Goal: Download file/media

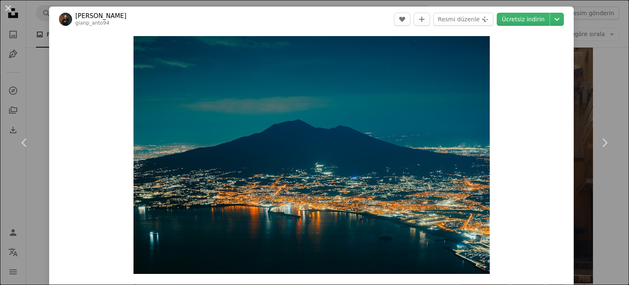
scroll to position [1823, 0]
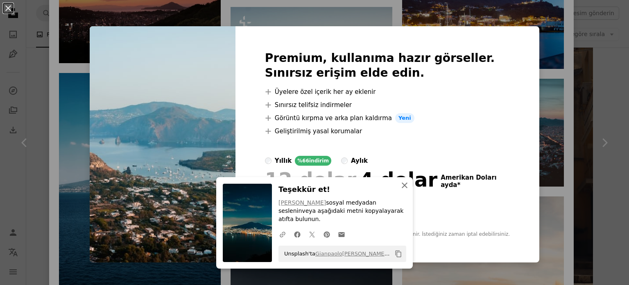
click at [401, 190] on icon "An X shape" at bounding box center [405, 185] width 10 height 10
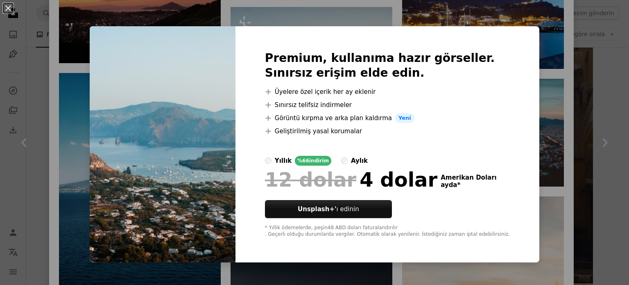
click at [557, 75] on div "An X shape Premium, kullanıma hazır görseller. Sınırsız erişim elde edin. A plu…" at bounding box center [314, 142] width 629 height 285
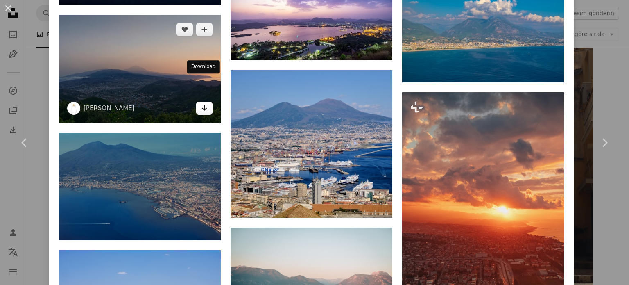
scroll to position [2437, 0]
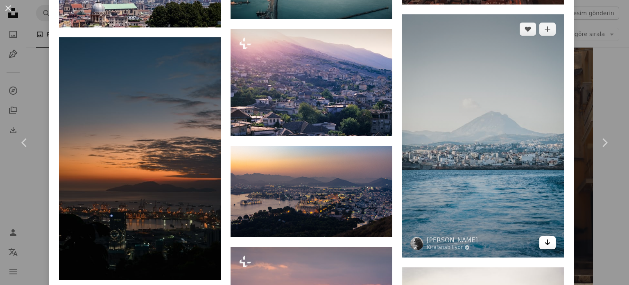
click at [544, 237] on icon "Arrow pointing down" at bounding box center [547, 242] width 7 height 10
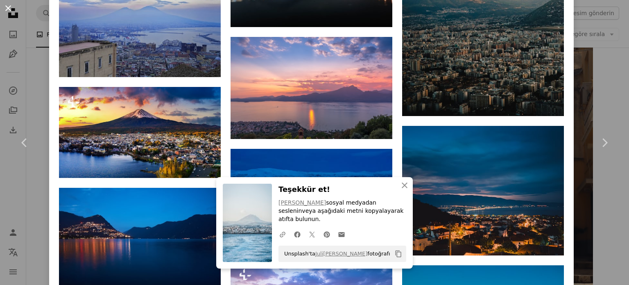
scroll to position [2146, 0]
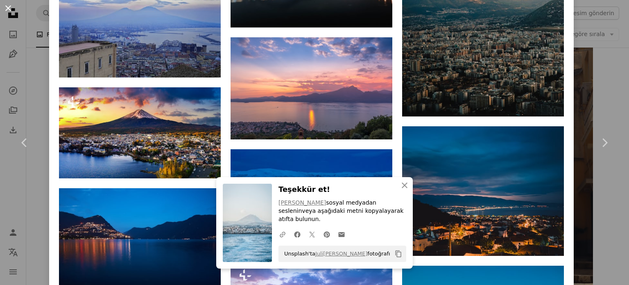
click at [11, 11] on button "An X shape" at bounding box center [8, 8] width 10 height 10
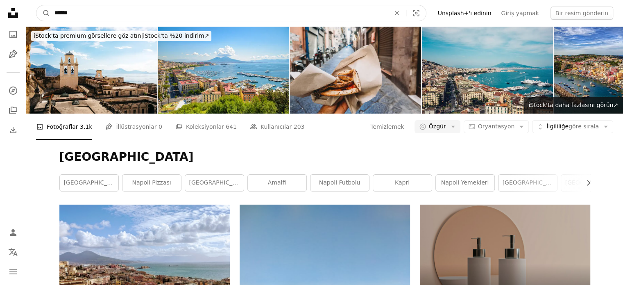
click at [175, 16] on input "******" at bounding box center [218, 13] width 337 height 16
type input "**********"
click button "A magnifying glass" at bounding box center [43, 13] width 14 height 16
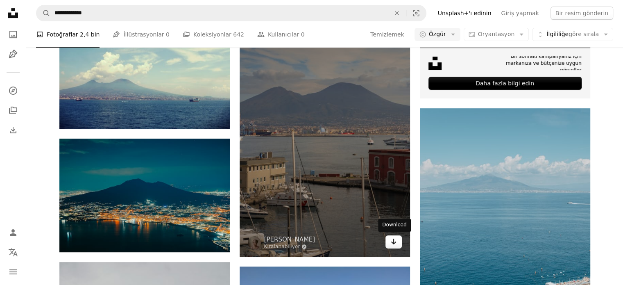
scroll to position [327, 0]
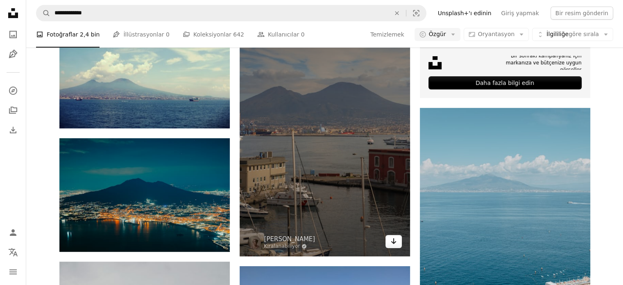
click at [396, 240] on icon "Arrow pointing down" at bounding box center [393, 241] width 7 height 10
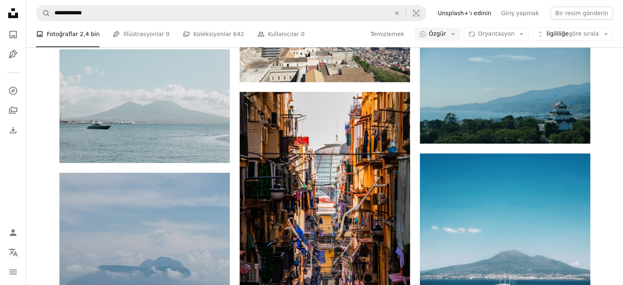
scroll to position [777, 0]
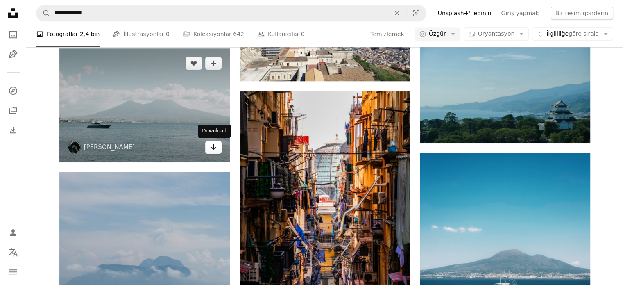
click at [213, 152] on link "Arrow pointing down" at bounding box center [213, 146] width 16 height 13
